Goal: Check status: Check status

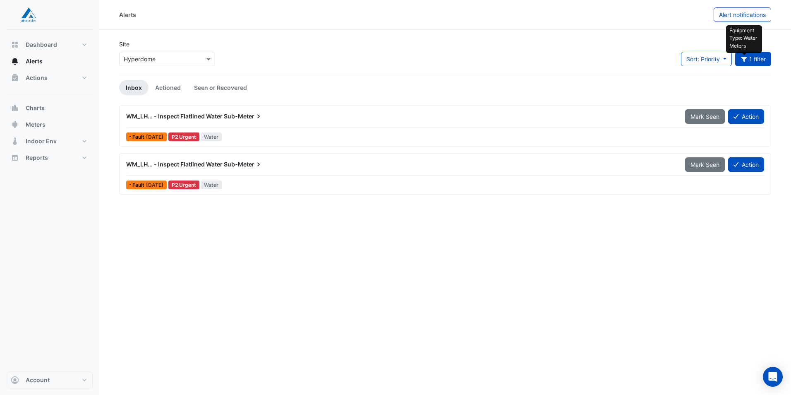
click at [284, 119] on div "WM_LH... - Inspect Flatlined Water Sub-Meter" at bounding box center [400, 116] width 549 height 8
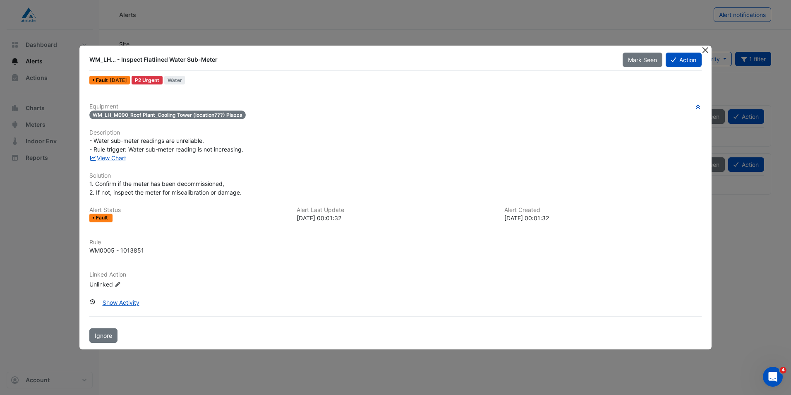
click at [708, 46] on button "Close" at bounding box center [706, 50] width 9 height 9
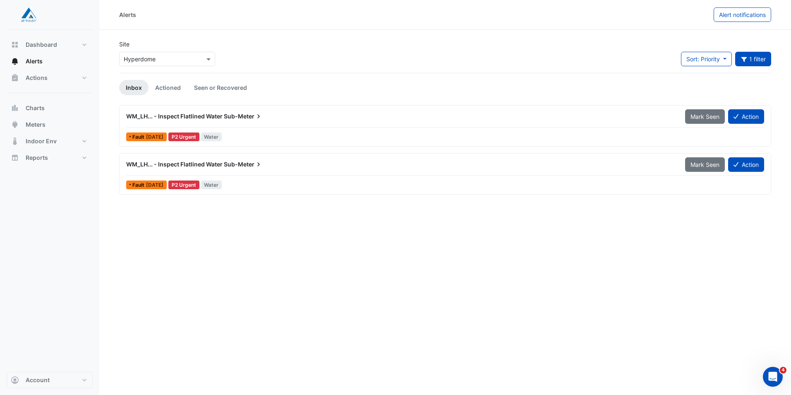
click at [205, 163] on span "WM_LH... - Inspect Flatlined Water" at bounding box center [174, 164] width 96 height 7
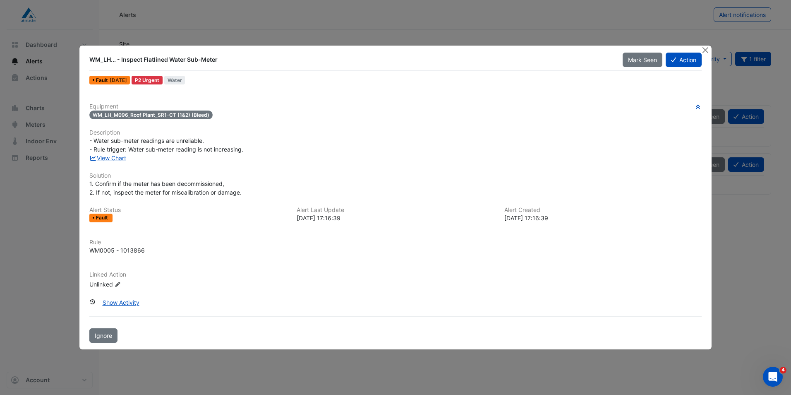
click at [703, 49] on button "Close" at bounding box center [706, 50] width 9 height 9
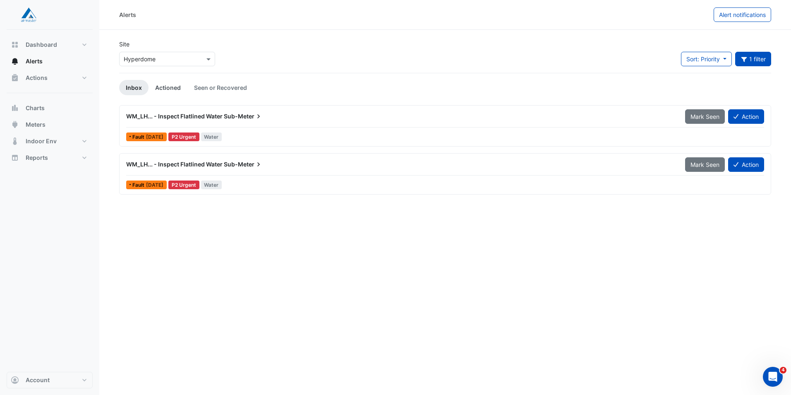
click at [173, 93] on link "Actioned" at bounding box center [168, 87] width 39 height 15
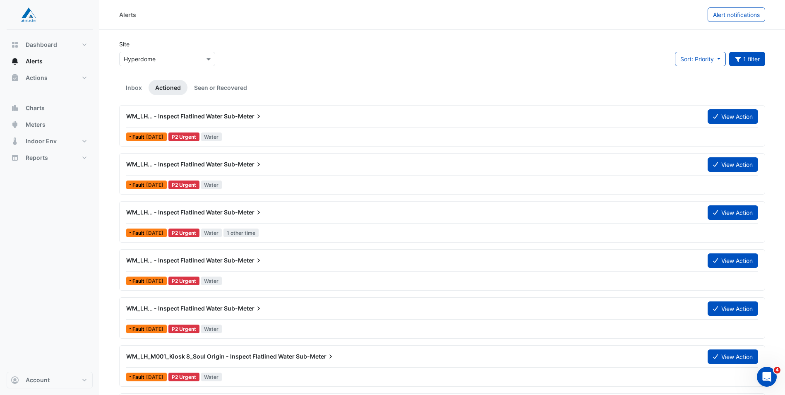
click at [256, 167] on icon at bounding box center [259, 164] width 8 height 8
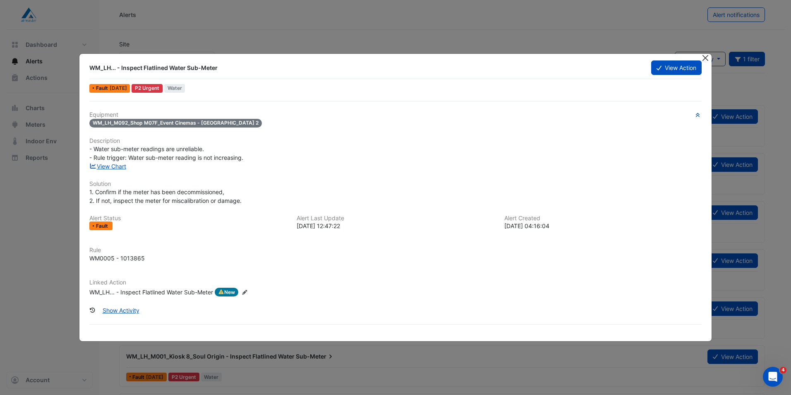
click at [703, 60] on button "Close" at bounding box center [706, 58] width 9 height 9
